Goal: Navigation & Orientation: Find specific page/section

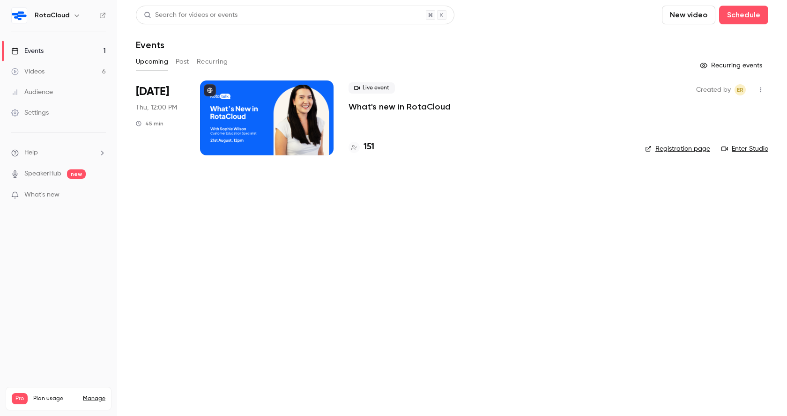
click at [396, 111] on p "What's new in RotaCloud" at bounding box center [400, 106] width 102 height 11
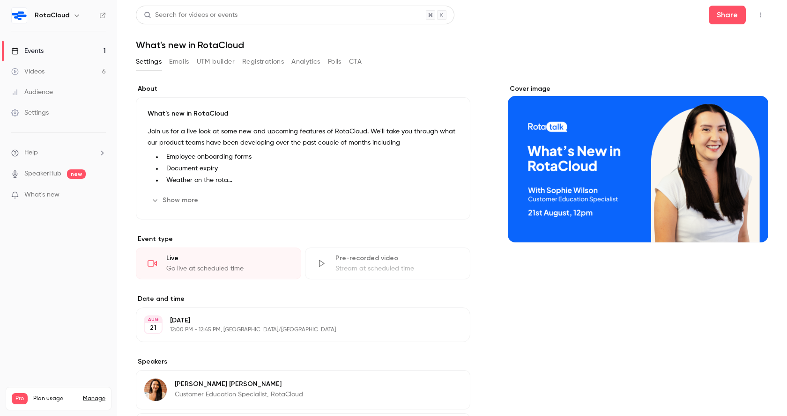
click at [764, 18] on icon "button" at bounding box center [760, 15] width 7 height 7
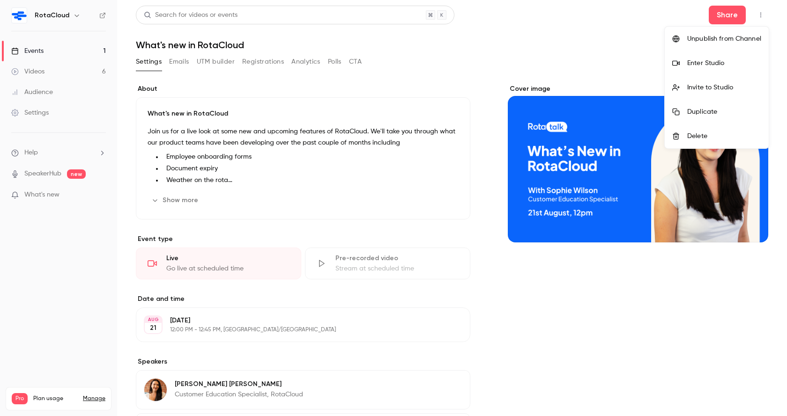
click at [689, 63] on div "Enter Studio" at bounding box center [724, 63] width 74 height 9
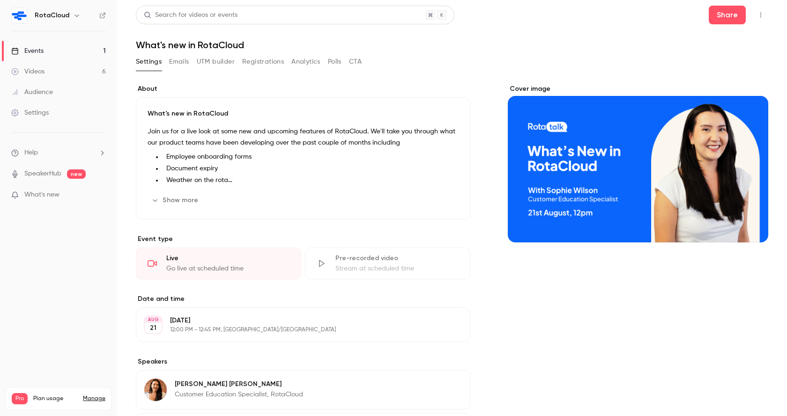
click at [759, 17] on icon "button" at bounding box center [760, 15] width 7 height 7
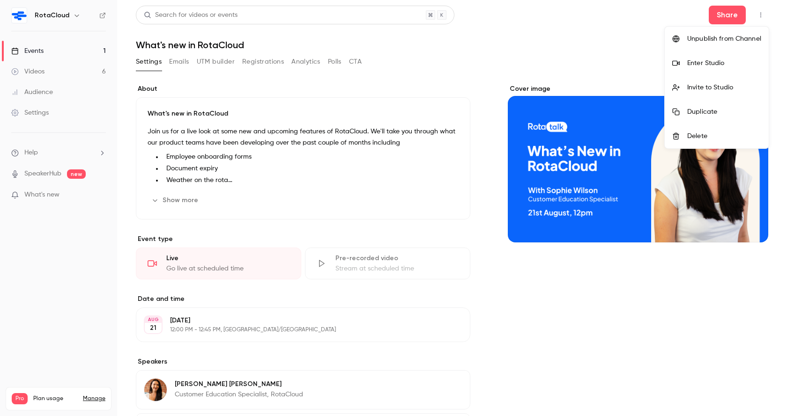
click at [696, 63] on div "Enter Studio" at bounding box center [724, 63] width 74 height 9
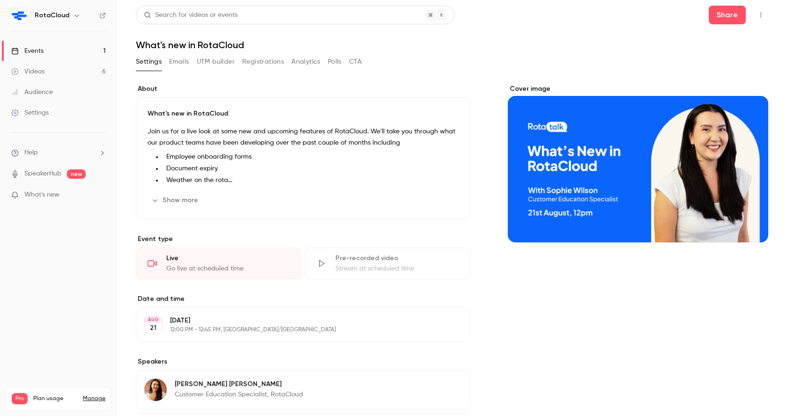
click at [761, 19] on button "button" at bounding box center [760, 14] width 15 height 15
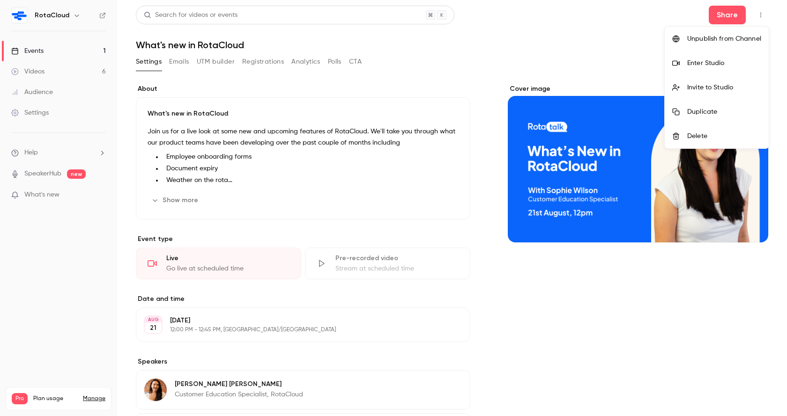
click at [689, 69] on li "Enter Studio" at bounding box center [717, 63] width 104 height 24
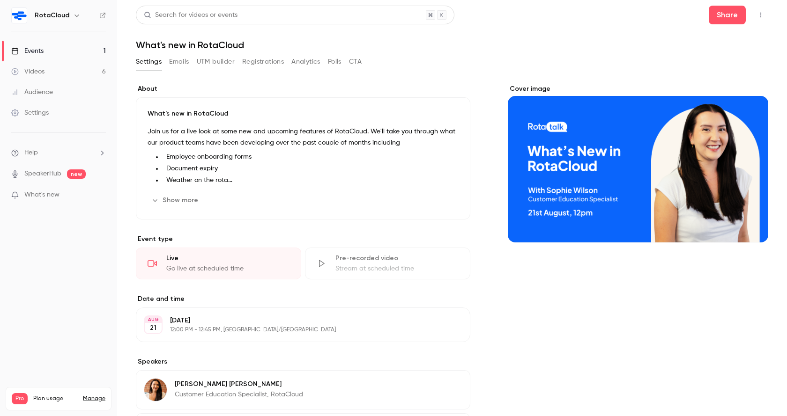
click at [760, 15] on icon "button" at bounding box center [760, 15] width 7 height 7
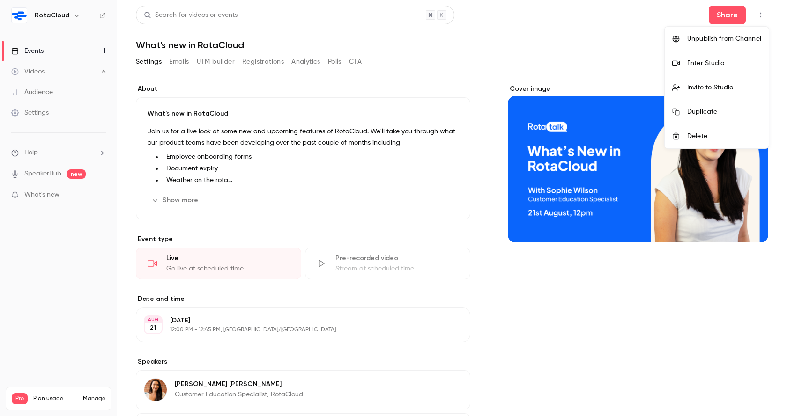
click at [696, 59] on div "Enter Studio" at bounding box center [724, 63] width 74 height 9
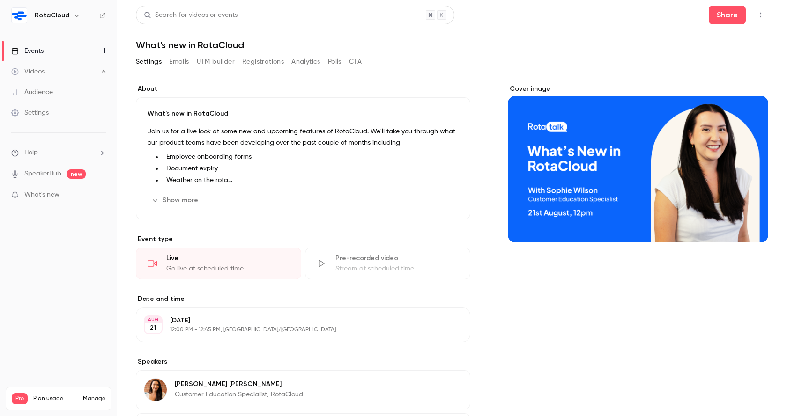
click at [762, 16] on icon "button" at bounding box center [760, 15] width 7 height 7
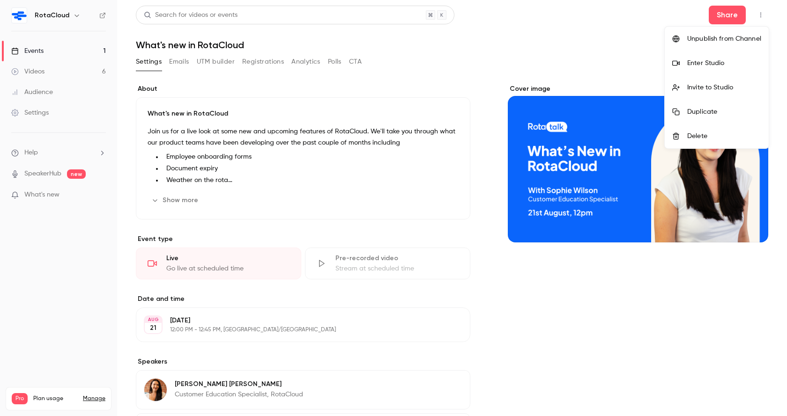
click at [710, 65] on div "Enter Studio" at bounding box center [724, 63] width 74 height 9
